Goal: Information Seeking & Learning: Learn about a topic

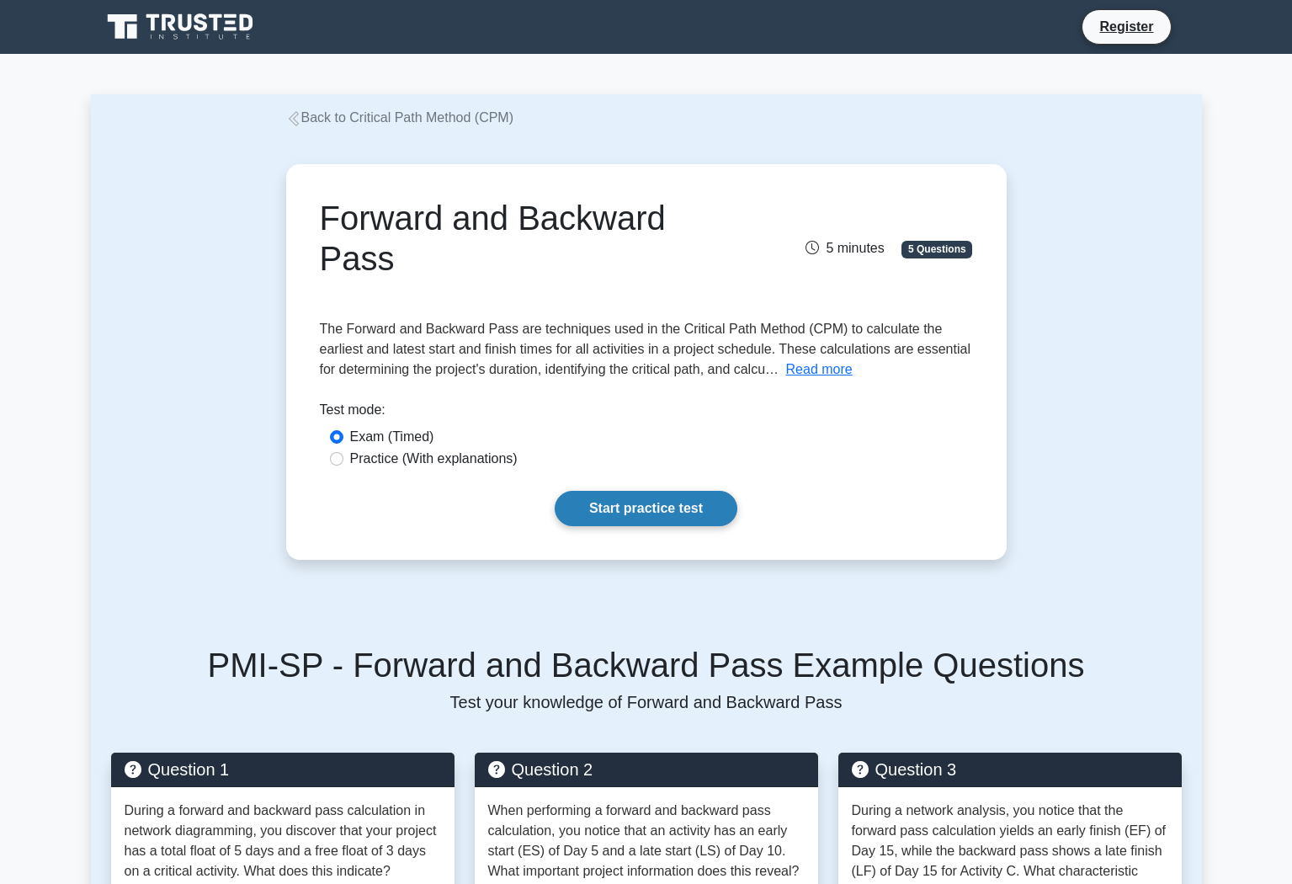
click at [661, 491] on link "Start practice test" at bounding box center [646, 508] width 183 height 35
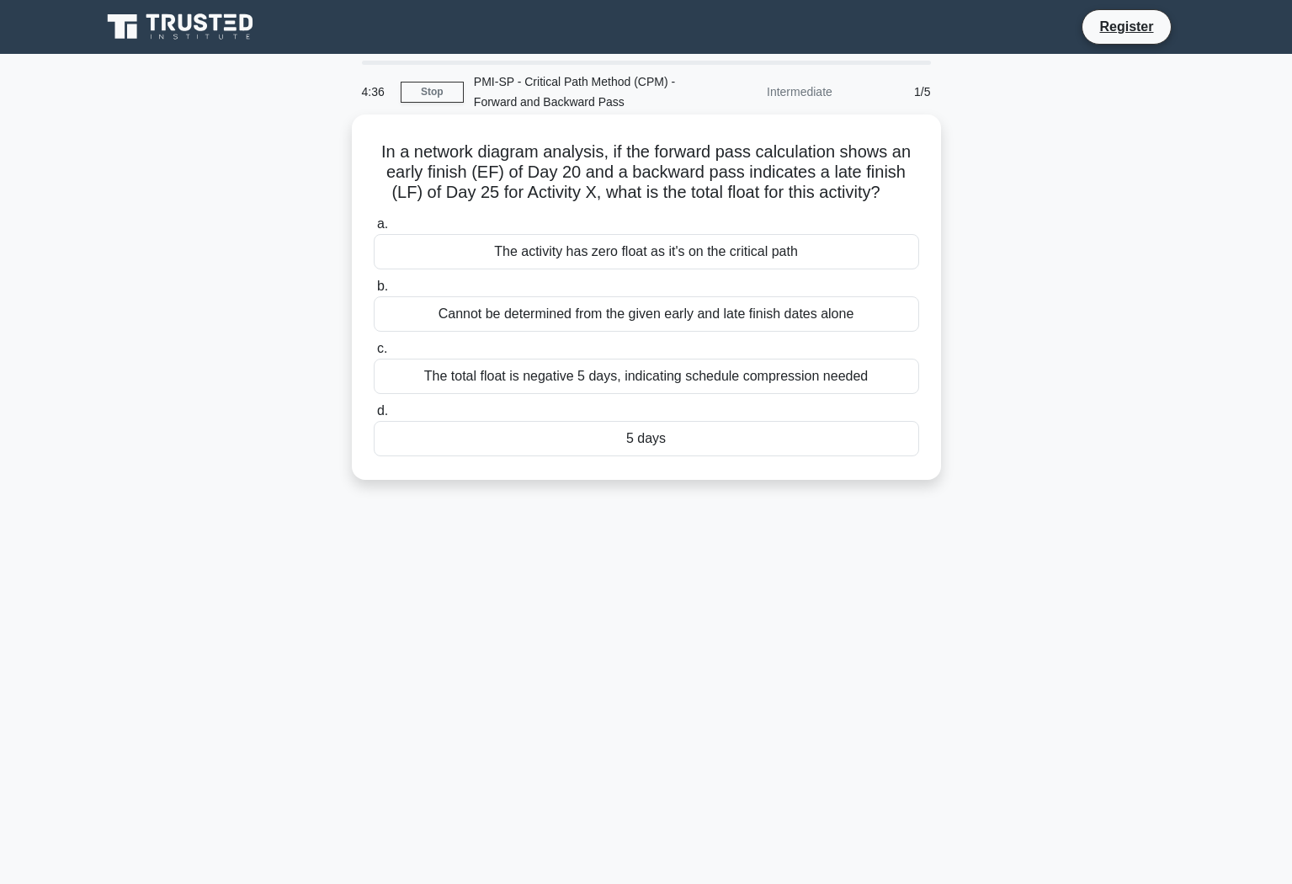
click at [672, 447] on div "5 days" at bounding box center [646, 438] width 545 height 35
click at [374, 417] on input "d. 5 days" at bounding box center [374, 411] width 0 height 11
